Goal: Transaction & Acquisition: Purchase product/service

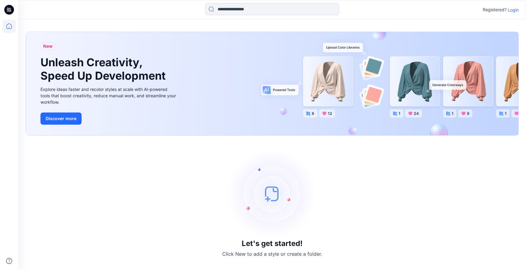
click at [510, 9] on p "Login" at bounding box center [512, 10] width 11 height 6
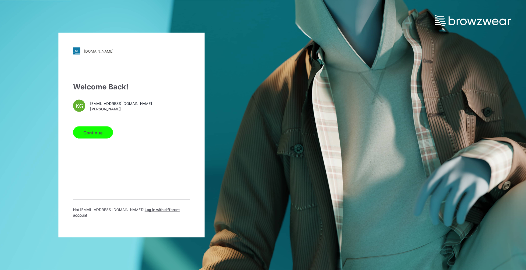
click at [109, 104] on span "[EMAIL_ADDRESS][DOMAIN_NAME]" at bounding box center [121, 103] width 62 height 5
click at [99, 126] on div "Continue" at bounding box center [131, 131] width 117 height 15
click at [98, 130] on button "Continue" at bounding box center [93, 133] width 40 height 12
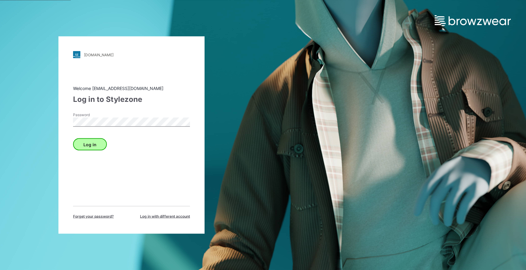
click at [93, 146] on button "Log in" at bounding box center [90, 144] width 34 height 12
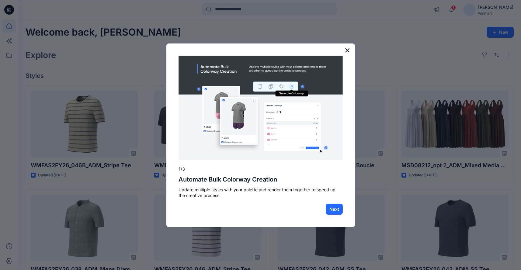
click at [346, 51] on button "×" at bounding box center [348, 50] width 6 height 10
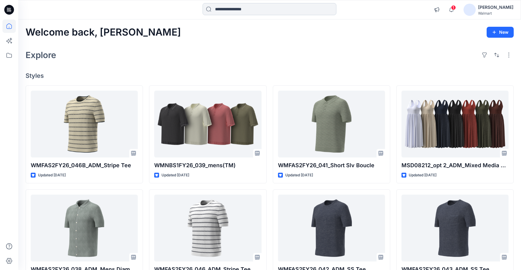
click at [270, 13] on input at bounding box center [270, 9] width 134 height 12
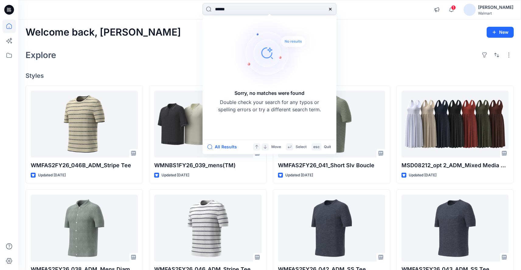
type input "*******"
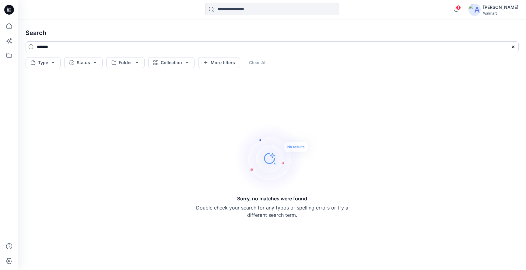
click at [75, 13] on div at bounding box center [81, 9] width 127 height 13
